Goal: Information Seeking & Learning: Learn about a topic

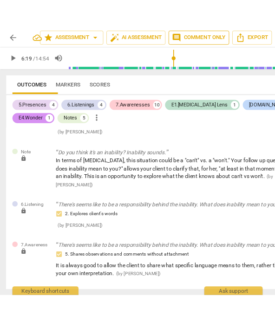
scroll to position [0, 60]
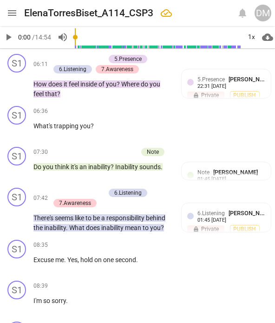
type input "380"
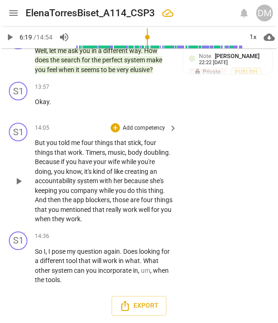
scroll to position [1550, 0]
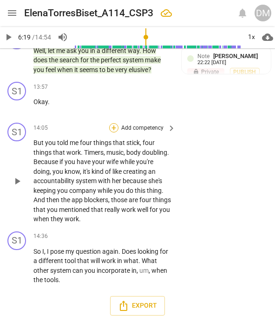
click at [112, 123] on div "+" at bounding box center [113, 127] width 9 height 9
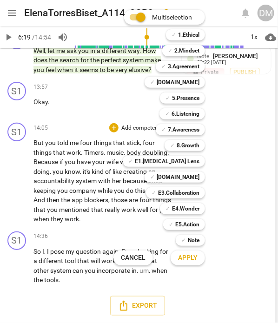
click at [137, 16] on input "Multiselection" at bounding box center [141, 17] width 22 height 22
checkbox input "false"
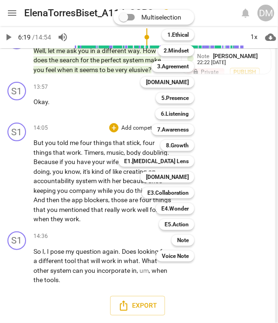
click at [170, 318] on div at bounding box center [139, 161] width 278 height 323
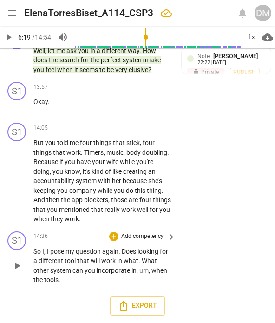
click at [198, 284] on div "S1 play_arrow pause 14:36 + Add competency keyboard_arrow_right So I , I pose m…" at bounding box center [137, 257] width 275 height 61
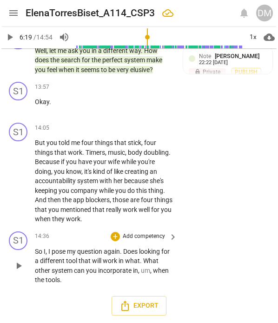
scroll to position [1584, 0]
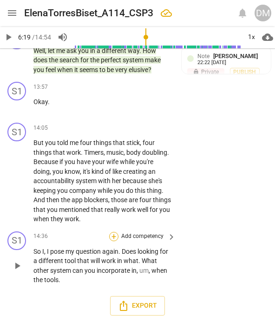
click at [110, 232] on div "+" at bounding box center [113, 236] width 9 height 9
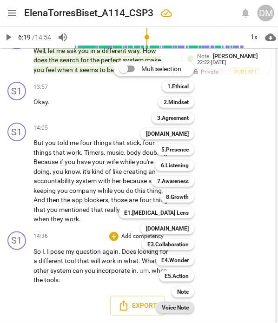
click at [188, 306] on b "Voice Note" at bounding box center [175, 307] width 27 height 11
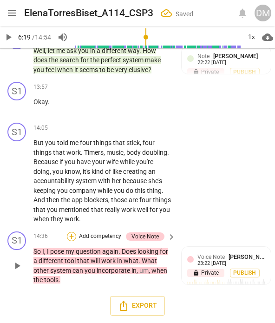
click at [73, 232] on div "+" at bounding box center [71, 236] width 9 height 9
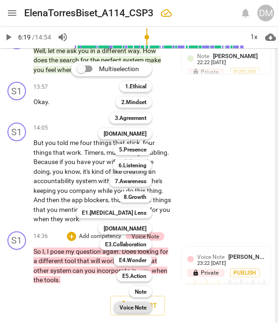
click at [140, 306] on b "Voice Note" at bounding box center [132, 307] width 27 height 11
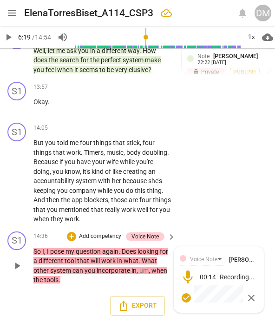
click at [186, 292] on span "check_circle" at bounding box center [186, 297] width 11 height 11
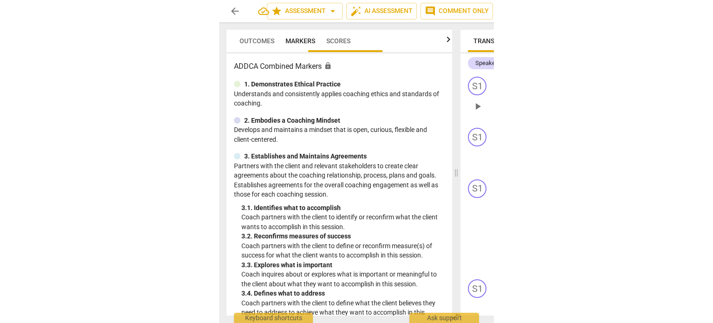
scroll to position [0, 0]
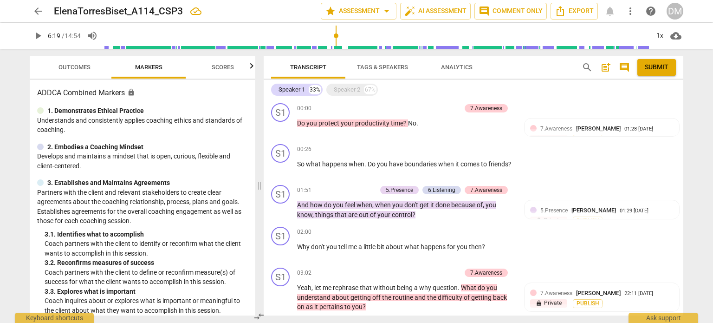
click at [600, 66] on span "post_add" at bounding box center [605, 67] width 11 height 11
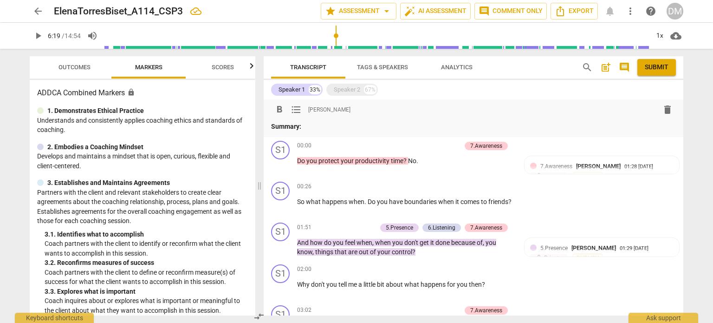
click at [316, 129] on p "Summary:" at bounding box center [473, 127] width 405 height 10
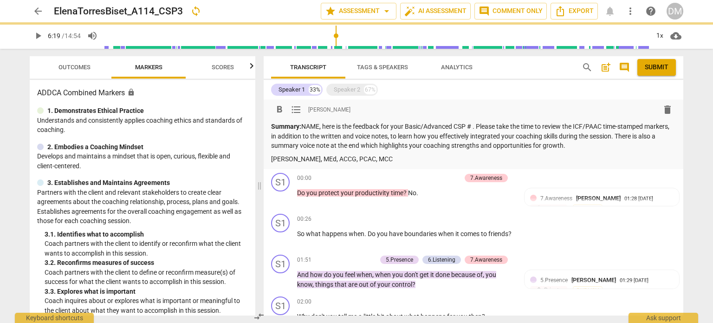
click at [335, 130] on p "Summary: NAME, here is the feedback for your Basic/Advanced CSP # . Please take…" at bounding box center [473, 136] width 405 height 29
type input "380"
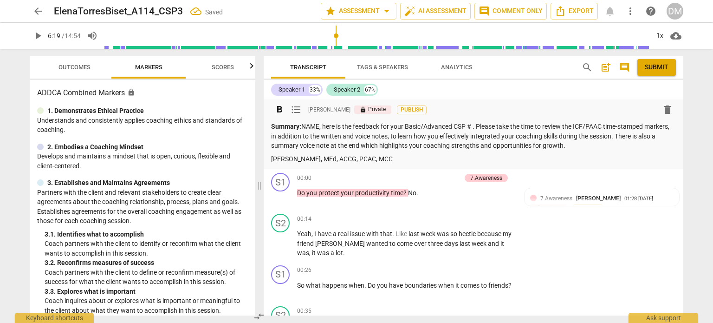
click at [335, 130] on p "Summary: NAME, here is the feedback for your Basic/Advanced CSP # . Please take…" at bounding box center [473, 136] width 405 height 29
click at [524, 126] on p "Summary: [PERSON_NAME], here is the feedback for your Basic/Advanced CSP # . Pl…" at bounding box center [473, 136] width 405 height 29
drag, startPoint x: 475, startPoint y: 150, endPoint x: 581, endPoint y: 150, distance: 106.3
click at [581, 150] on p "Summary: [PERSON_NAME], here is the feedback for your Basic/Advanced CSP # 3 . …" at bounding box center [473, 136] width 405 height 29
click at [625, 150] on p "Summary: [PERSON_NAME], here is the feedback for your Basic/Advanced CSP # 3 . …" at bounding box center [473, 136] width 405 height 29
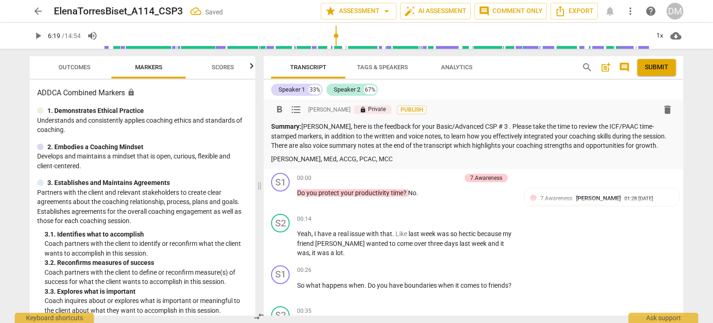
scroll to position [9, 0]
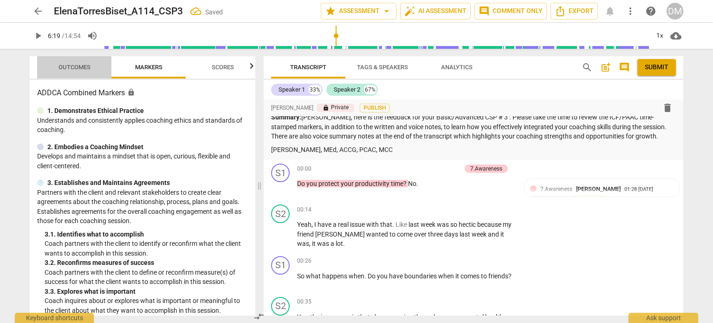
click at [75, 73] on span "Outcomes" at bounding box center [74, 67] width 54 height 13
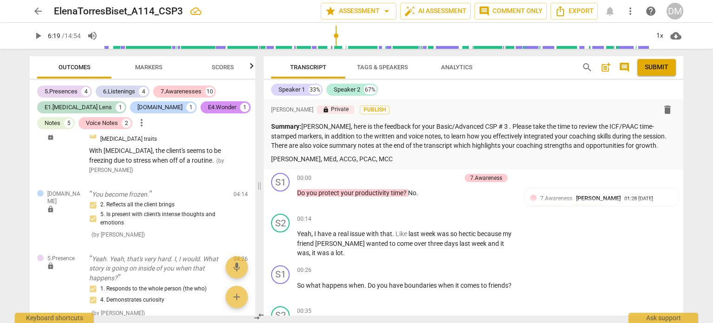
scroll to position [0, 0]
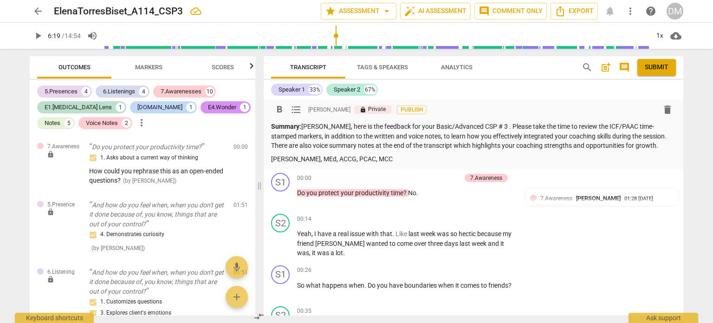
click at [467, 133] on p "Summary: [PERSON_NAME], here is the feedback for your Basic/Advanced CSP # 3 . …" at bounding box center [473, 136] width 405 height 29
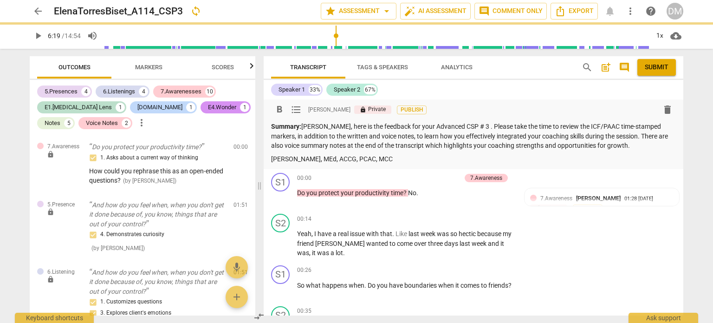
drag, startPoint x: 657, startPoint y: 65, endPoint x: 401, endPoint y: 46, distance: 257.4
click at [657, 65] on span "Submit" at bounding box center [657, 67] width 24 height 9
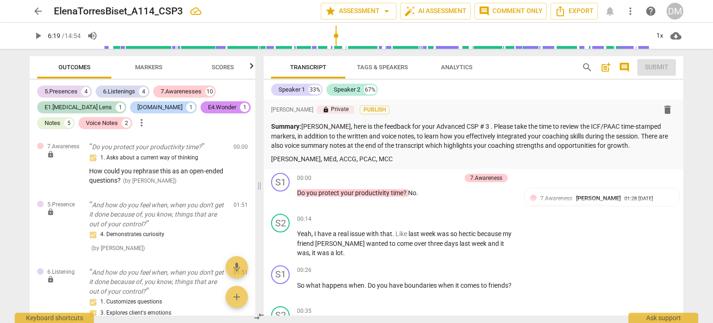
click at [39, 12] on span "arrow_back" at bounding box center [37, 11] width 11 height 11
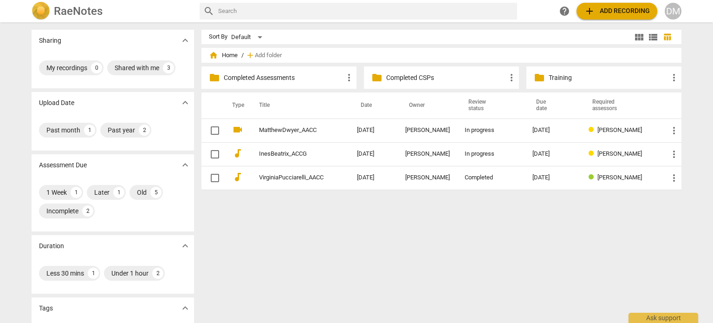
click at [670, 11] on div "DM" at bounding box center [673, 11] width 17 height 17
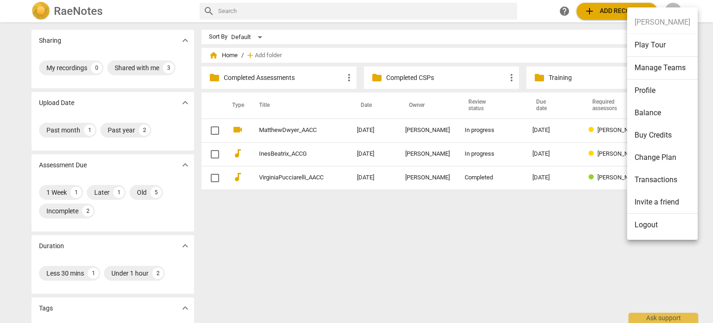
click at [655, 224] on li "Logout" at bounding box center [662, 225] width 71 height 22
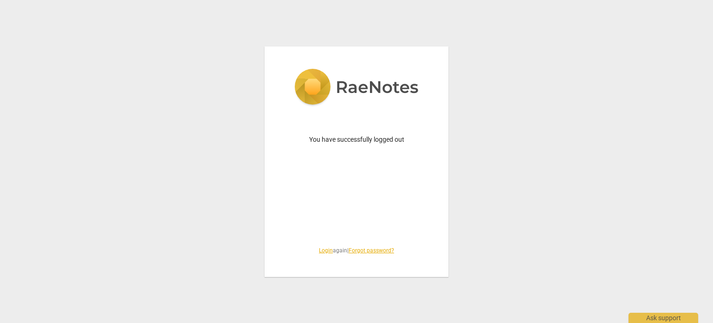
click at [319, 250] on link "Login" at bounding box center [326, 250] width 14 height 6
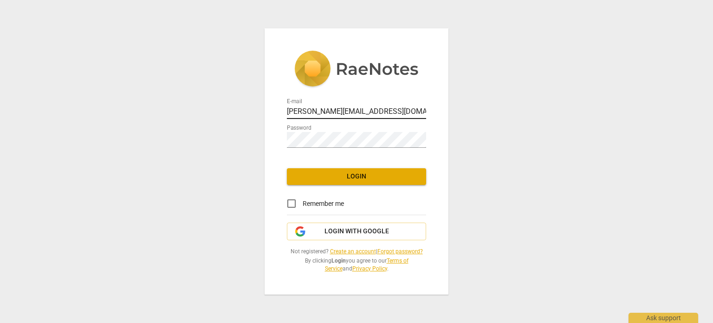
click at [363, 105] on input "[PERSON_NAME][EMAIL_ADDRESS][DOMAIN_NAME]" at bounding box center [356, 111] width 139 height 13
type input "[EMAIL_ADDRESS][DOMAIN_NAME]"
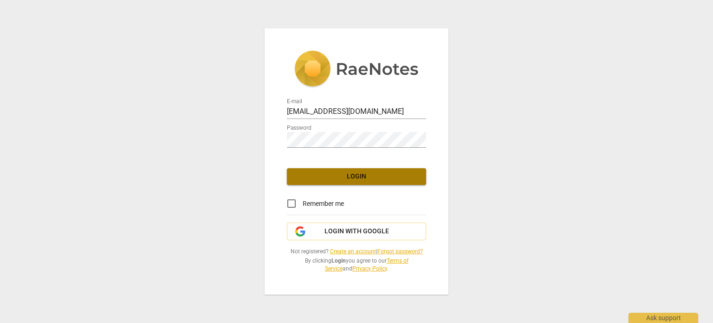
click at [363, 173] on span "Login" at bounding box center [356, 176] width 124 height 9
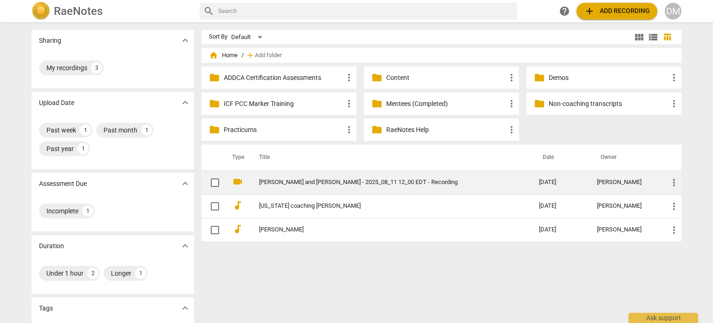
click at [324, 185] on link "[PERSON_NAME] and [PERSON_NAME] - 2025_08_11 12_00 EDT - Recording" at bounding box center [382, 182] width 247 height 7
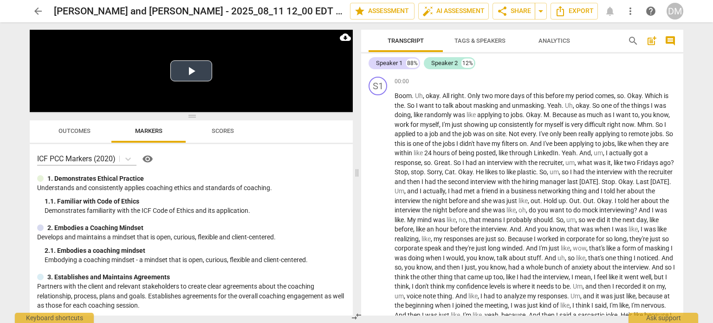
click at [189, 70] on button "Play Video" at bounding box center [191, 70] width 42 height 21
click at [395, 59] on div "Speaker 1" at bounding box center [389, 62] width 26 height 9
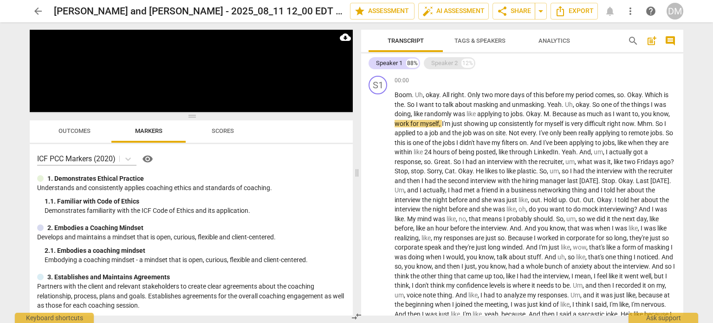
click at [447, 64] on div "Speaker 2" at bounding box center [444, 62] width 26 height 9
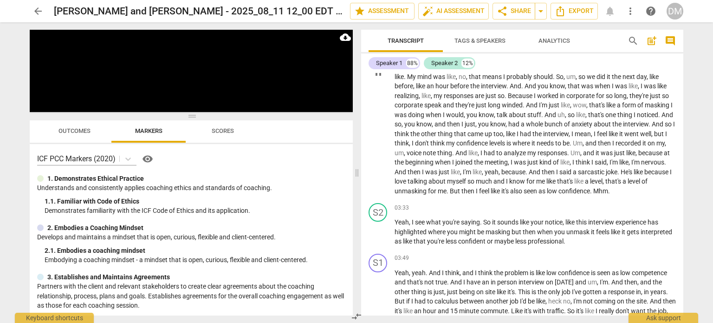
scroll to position [0, 0]
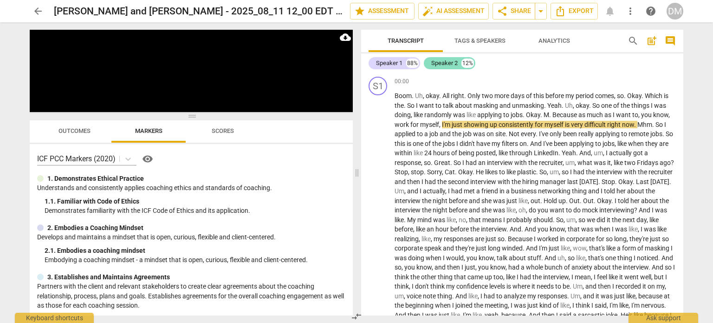
click at [441, 65] on div "Speaker 2" at bounding box center [444, 62] width 26 height 9
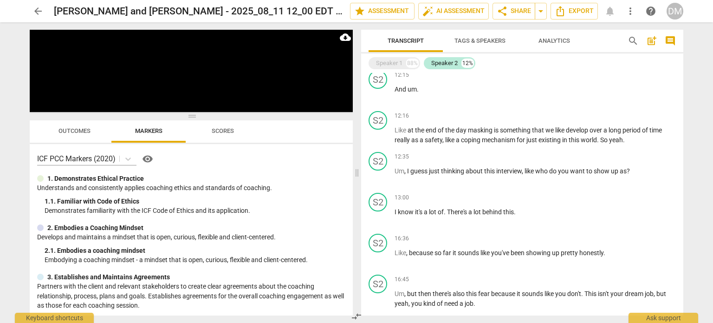
scroll to position [357, 0]
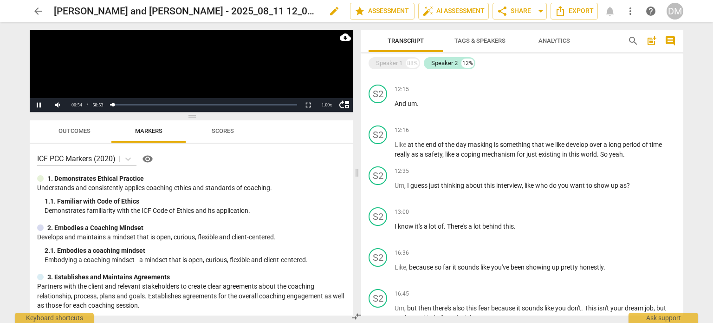
click at [137, 13] on h2 "[PERSON_NAME] and [PERSON_NAME] - 2025_08_11 12_00 EDT - Recording" at bounding box center [186, 12] width 265 height 12
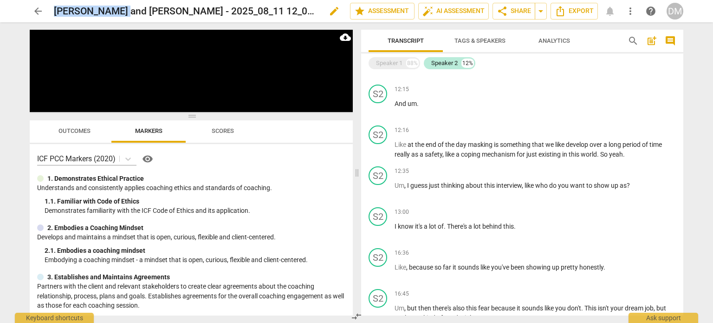
drag, startPoint x: 139, startPoint y: 12, endPoint x: 55, endPoint y: 11, distance: 84.5
click at [55, 11] on h2 "[PERSON_NAME] and [PERSON_NAME] - 2025_08_11 12_00 EDT - Recording" at bounding box center [186, 12] width 265 height 12
copy h2 "[PERSON_NAME]"
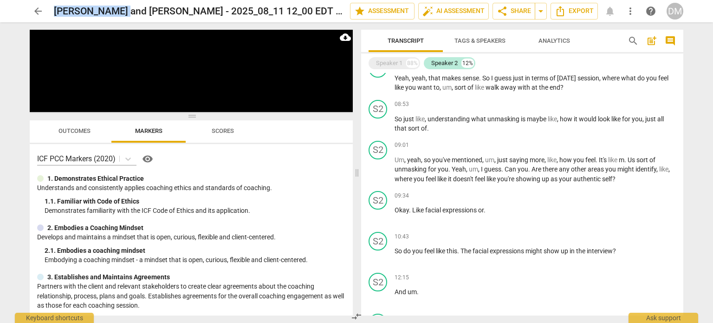
scroll to position [165, 0]
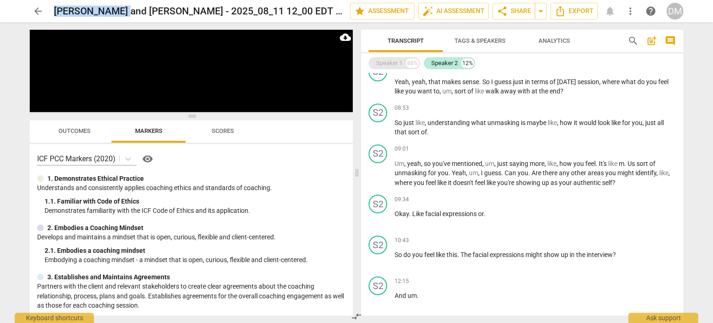
click at [400, 60] on div "Speaker 1" at bounding box center [389, 62] width 26 height 9
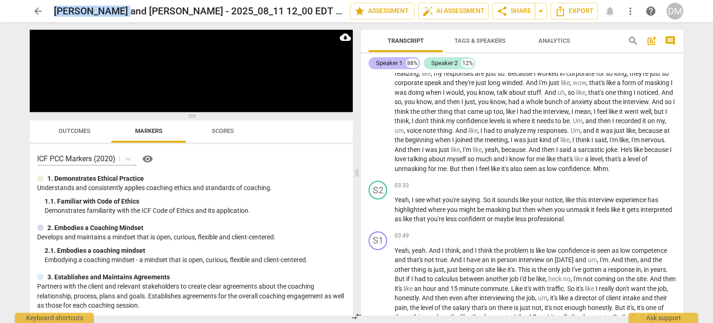
scroll to position [1201, 0]
